Goal: Complete application form

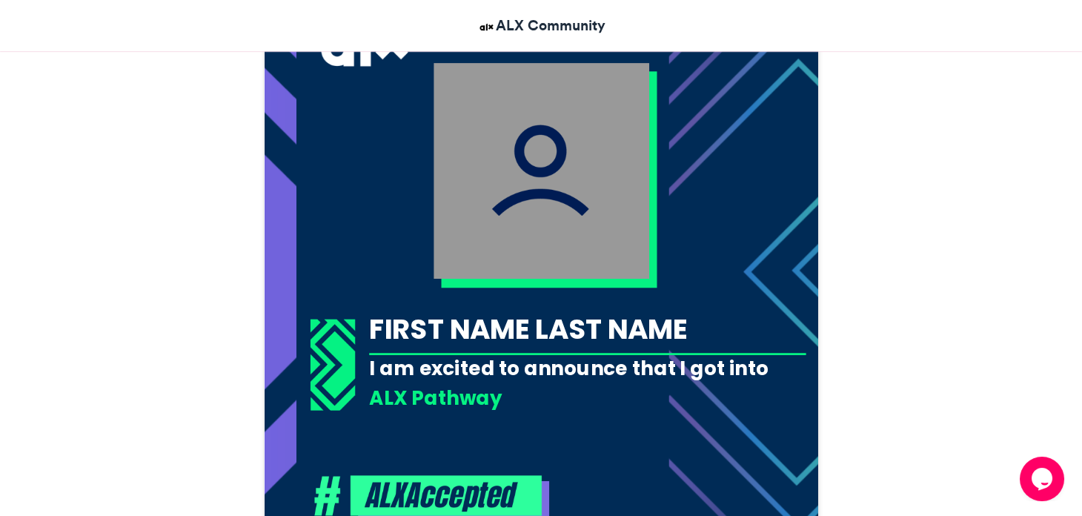
scroll to position [490, 0]
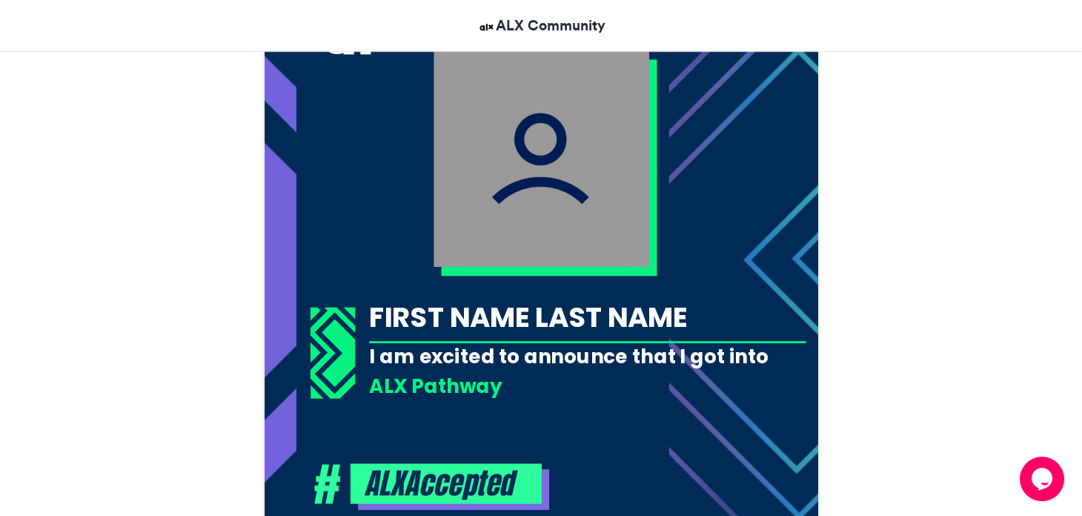
click at [618, 316] on div "FIRST NAME LAST NAME" at bounding box center [587, 317] width 437 height 39
click at [600, 317] on div "FIRST NAME LAST NAME" at bounding box center [587, 317] width 437 height 39
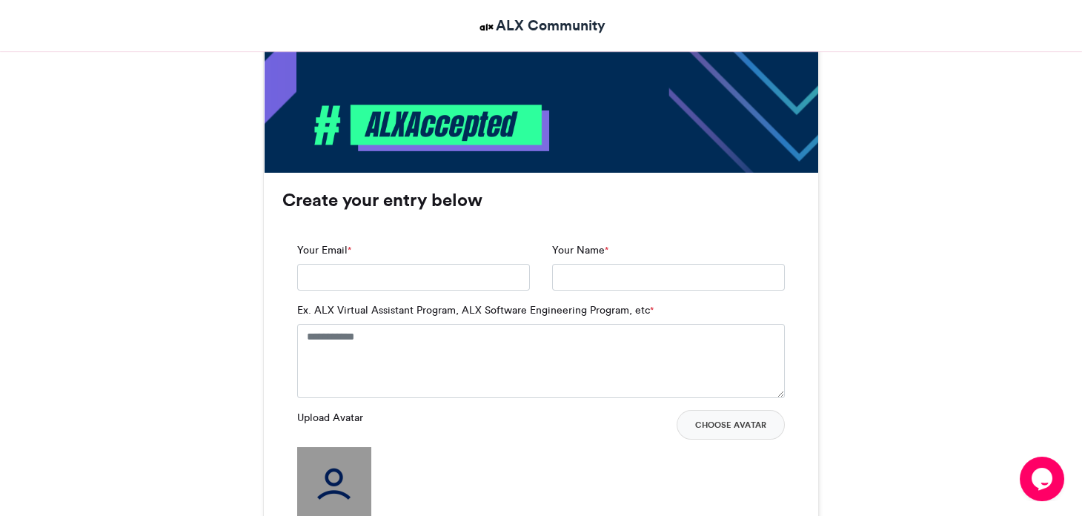
scroll to position [850, 0]
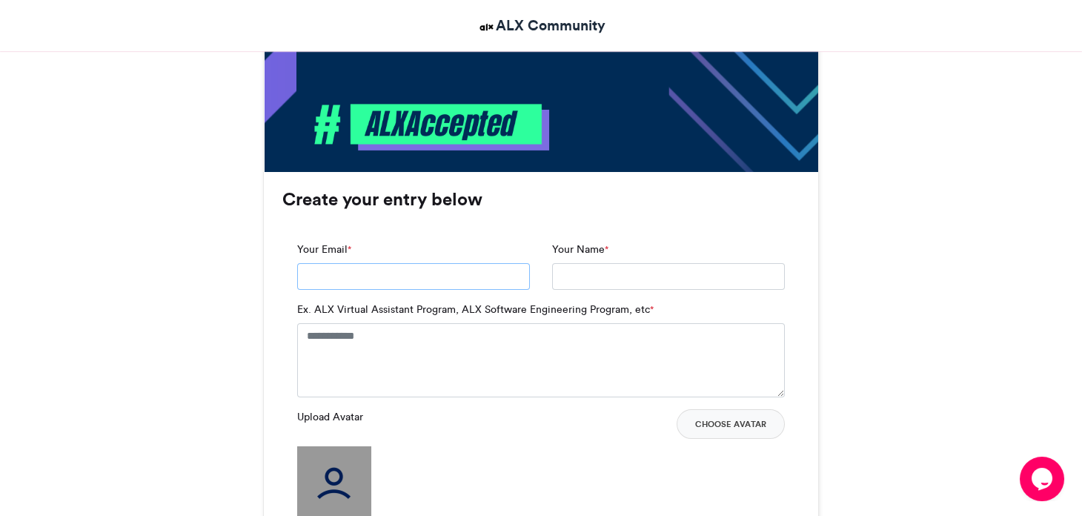
click at [474, 281] on input "Your Email *" at bounding box center [413, 276] width 233 height 27
type input "**********"
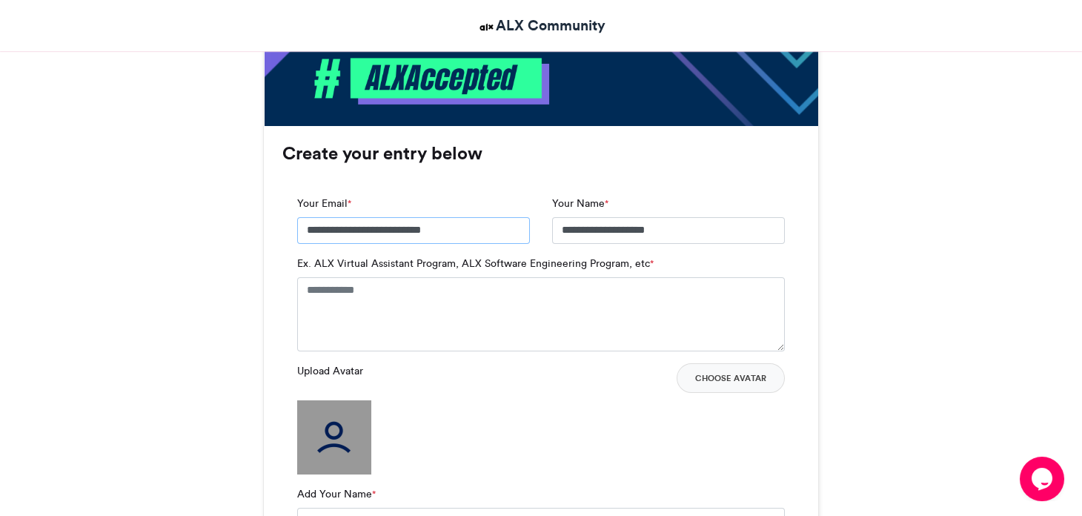
scroll to position [897, 0]
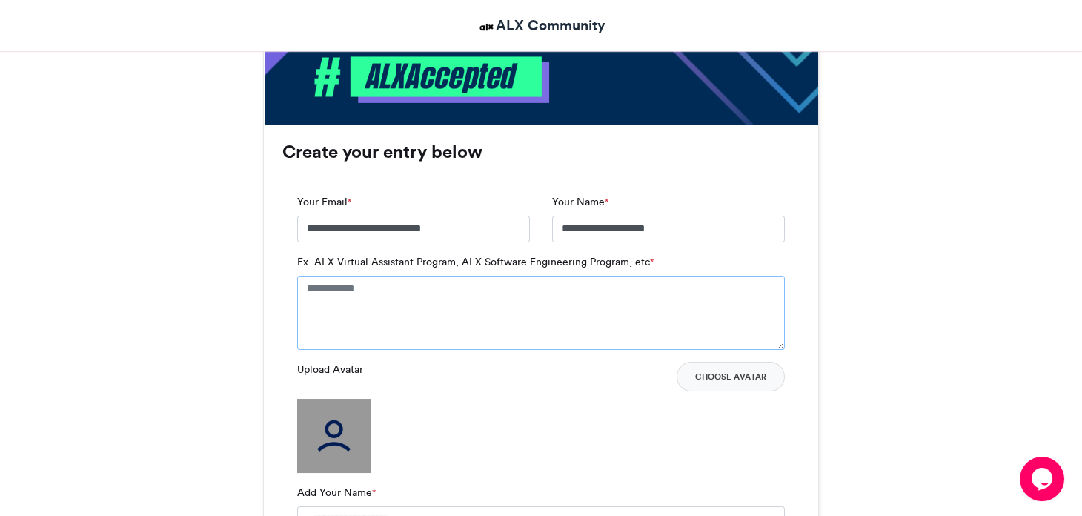
click at [467, 302] on textarea "Ex. ALX Virtual Assistant Program, ALX Software Engineering Program, etc *" at bounding box center [541, 313] width 488 height 74
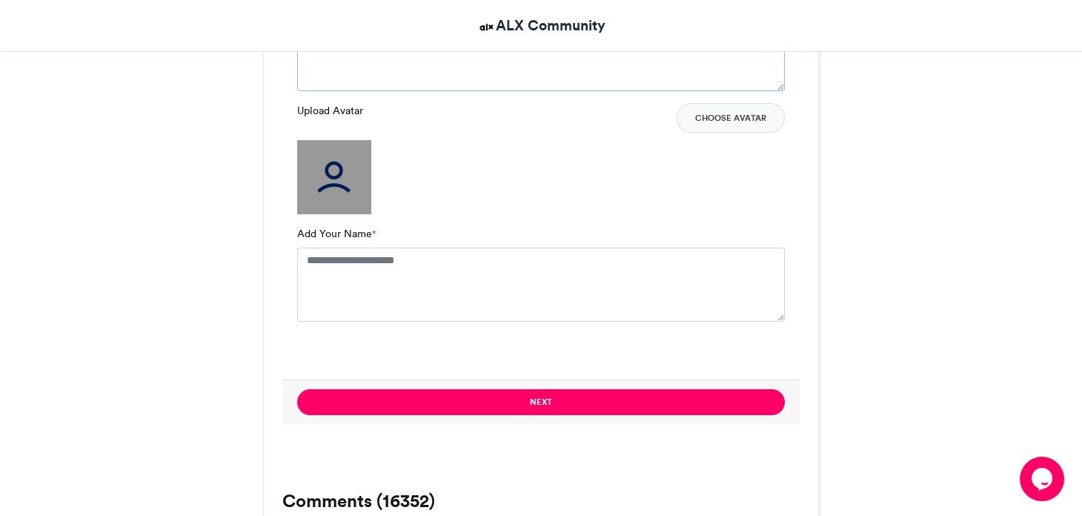
scroll to position [1148, 0]
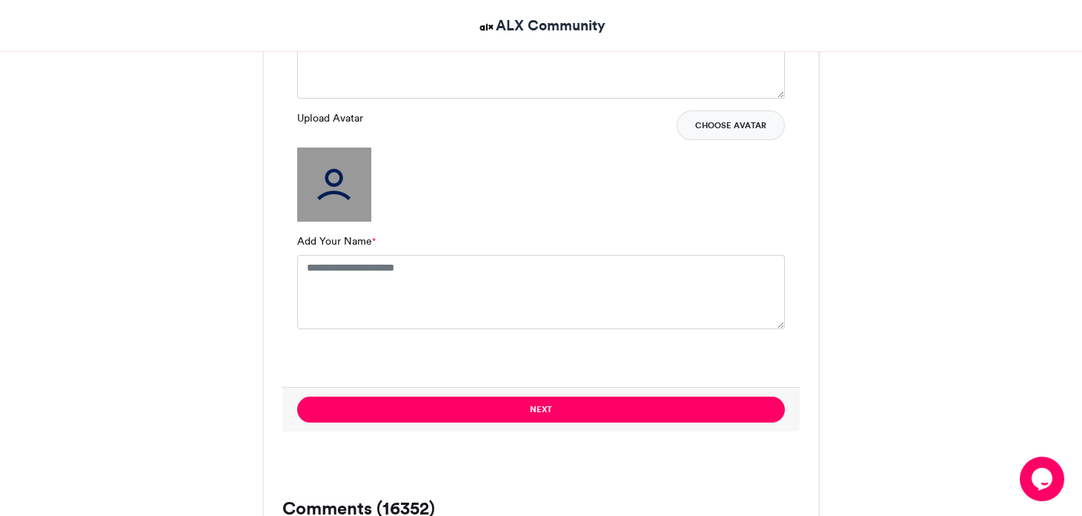
click at [725, 124] on button "Choose Avatar" at bounding box center [731, 125] width 108 height 30
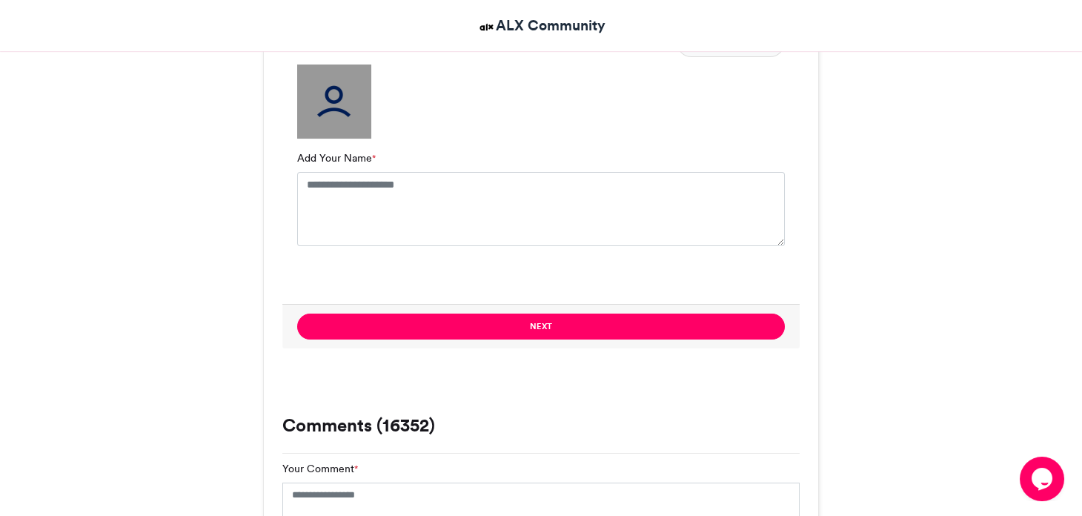
scroll to position [1208, 0]
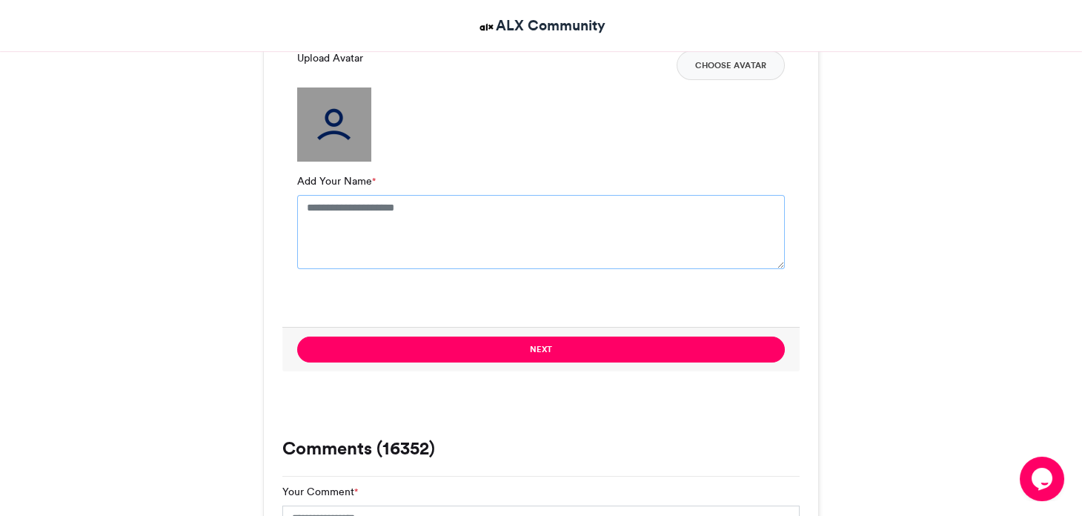
click at [382, 198] on textarea "Add Your Name *" at bounding box center [541, 232] width 488 height 74
type textarea "**********"
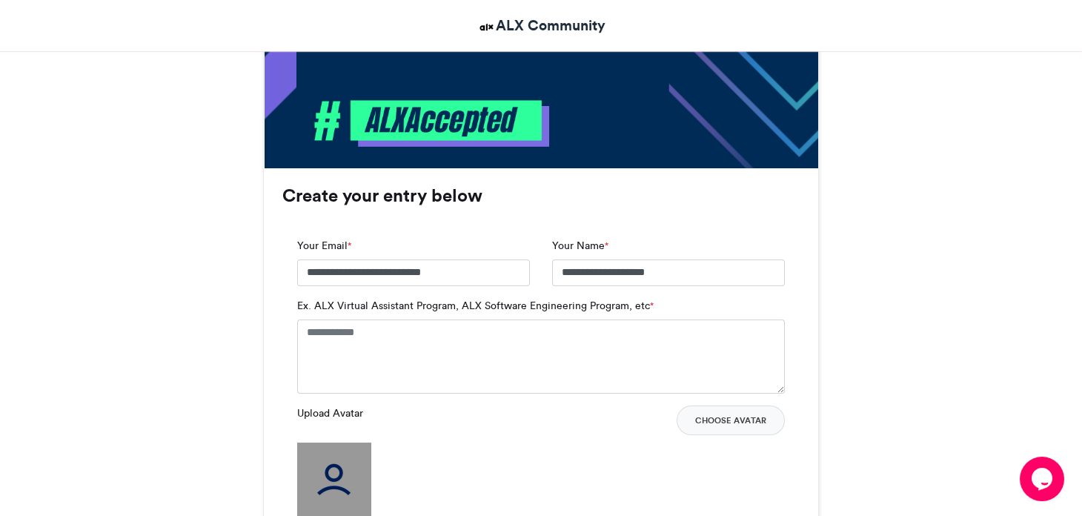
scroll to position [851, 0]
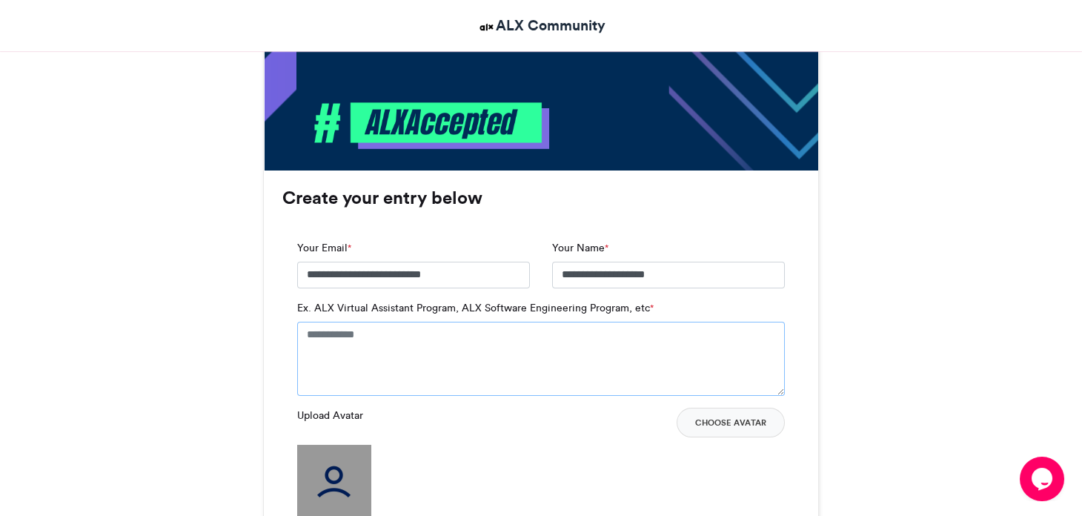
click at [388, 328] on textarea "Ex. ALX Virtual Assistant Program, ALX Software Engineering Program, etc *" at bounding box center [541, 359] width 488 height 74
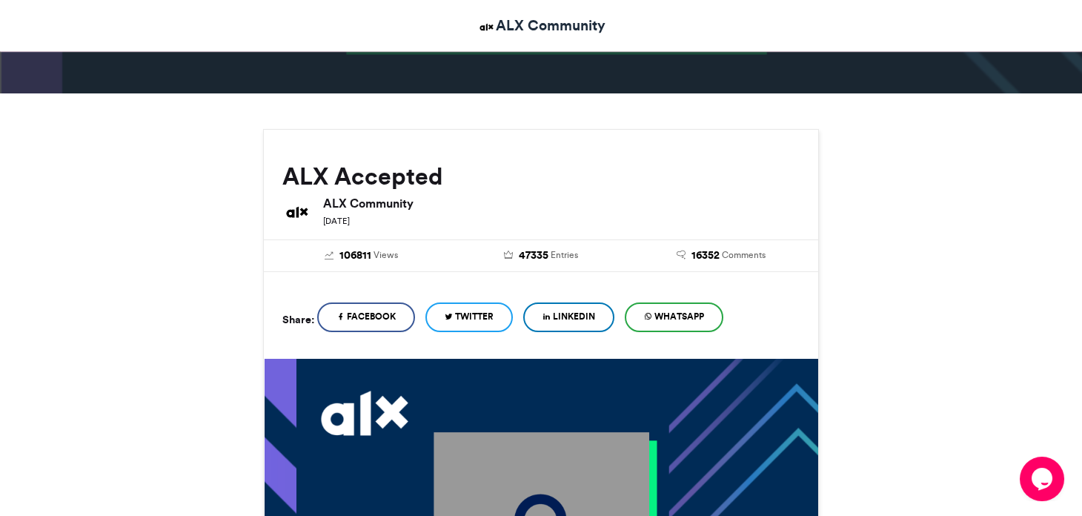
scroll to position [105, 0]
